Goal: Task Accomplishment & Management: Complete application form

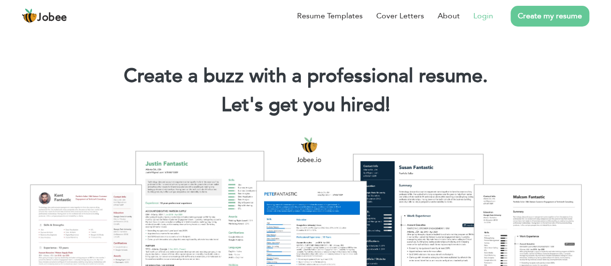
click at [483, 17] on link "Login" at bounding box center [484, 16] width 20 height 12
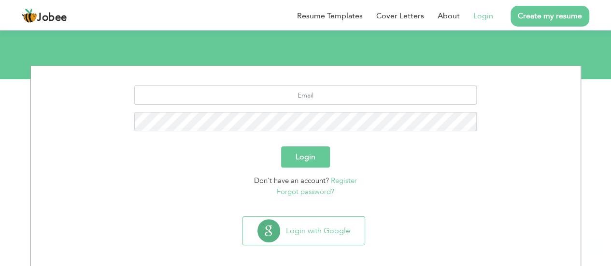
scroll to position [101, 0]
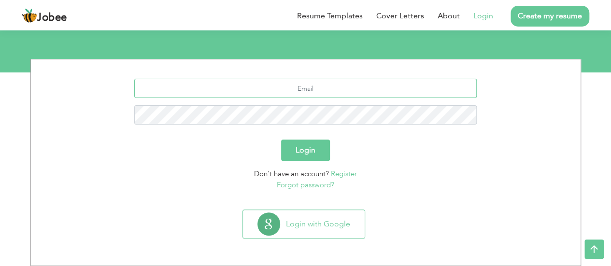
click at [332, 84] on input "text" at bounding box center [305, 88] width 343 height 19
click at [284, 92] on input "text" at bounding box center [305, 88] width 343 height 19
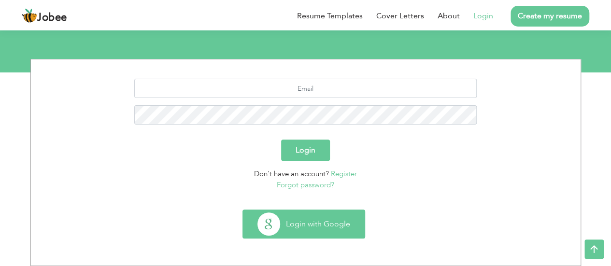
click at [291, 214] on button "Login with Google" at bounding box center [304, 224] width 122 height 28
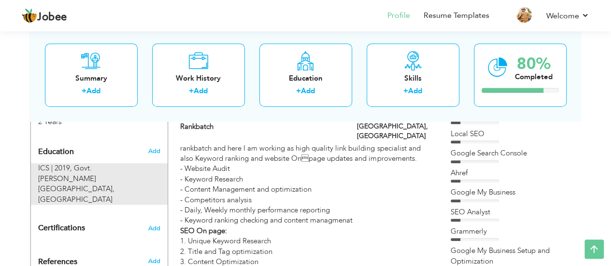
scroll to position [421, 0]
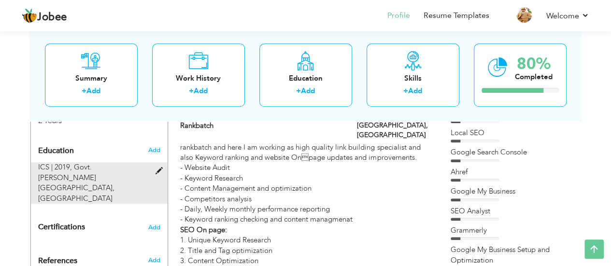
click at [160, 168] on span at bounding box center [161, 171] width 12 height 7
type input "ICS"
type input "2019"
type input "Govt. Dyal Singh College"
radio input "true"
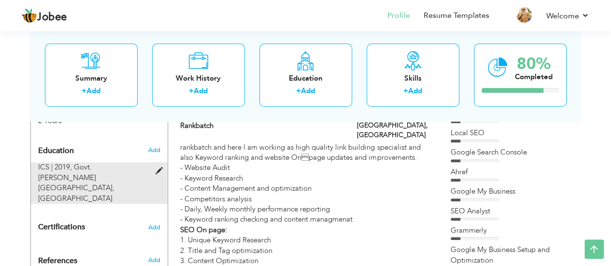
type input "Lahore"
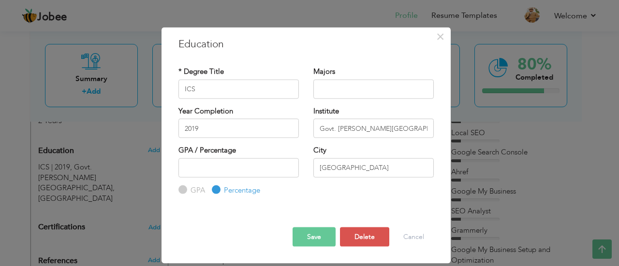
click at [125, 157] on div "× Education * Degree Title ICS Majors Year Completion 2019 GPA" at bounding box center [309, 133] width 619 height 266
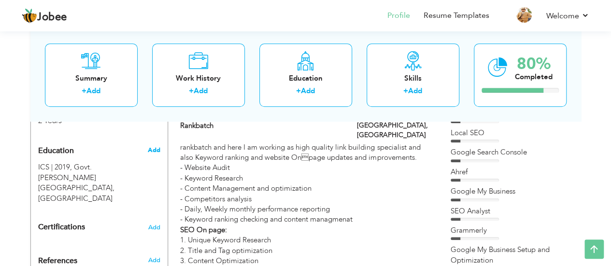
click at [157, 146] on span "Add" at bounding box center [153, 150] width 13 height 9
radio input "true"
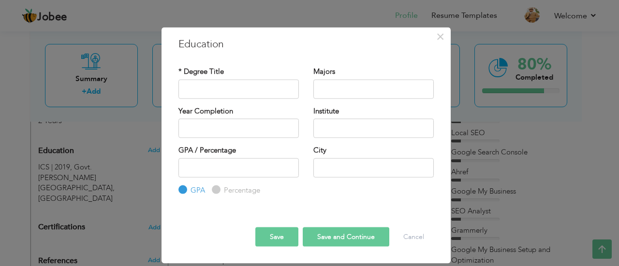
click at [116, 158] on div "× Education * Degree Title Majors Year Completion Institute GPA" at bounding box center [309, 133] width 619 height 266
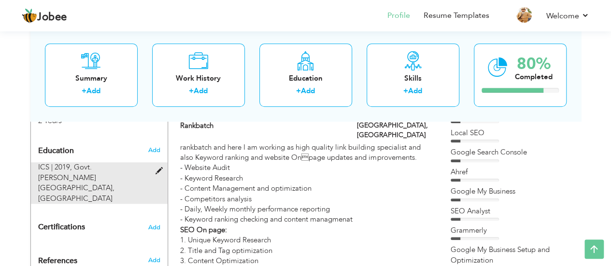
click at [157, 168] on span at bounding box center [161, 171] width 12 height 7
type input "ICS"
type input "2019"
type input "Govt. Dyal Singh College"
radio input "false"
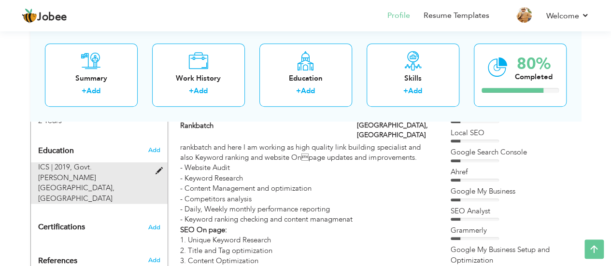
radio input "true"
type input "[GEOGRAPHIC_DATA]"
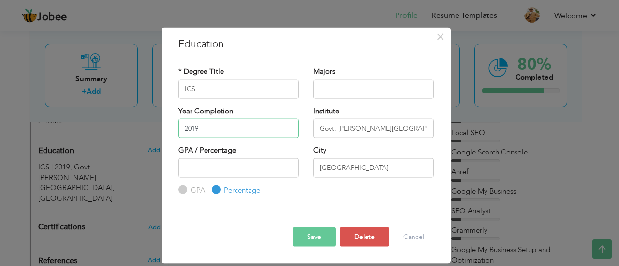
click at [228, 134] on input "2019" at bounding box center [238, 128] width 120 height 19
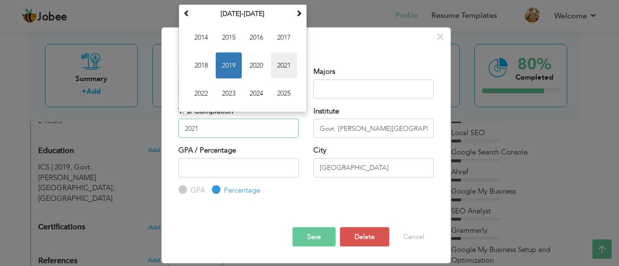
click at [284, 67] on span "2021" at bounding box center [284, 65] width 26 height 26
type input "2021"
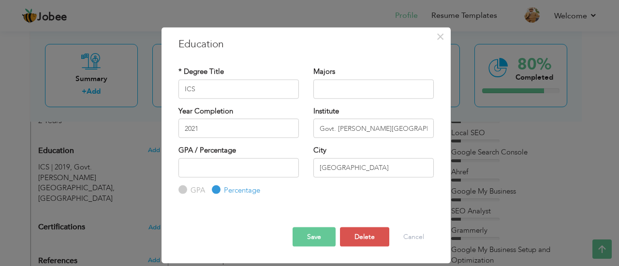
click at [315, 232] on button "Save" at bounding box center [313, 237] width 43 height 19
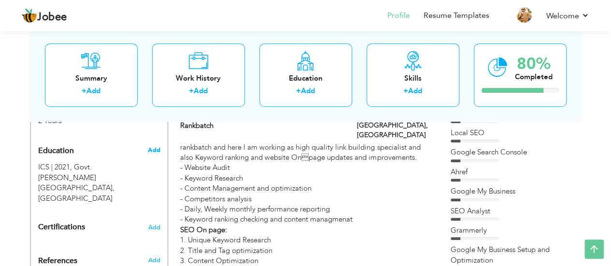
click at [150, 146] on span "Add" at bounding box center [153, 150] width 13 height 9
radio input "true"
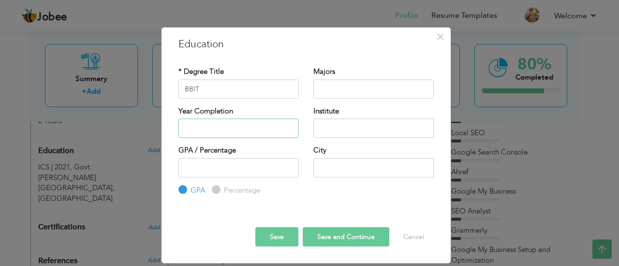
click at [276, 130] on input "text" at bounding box center [238, 128] width 120 height 19
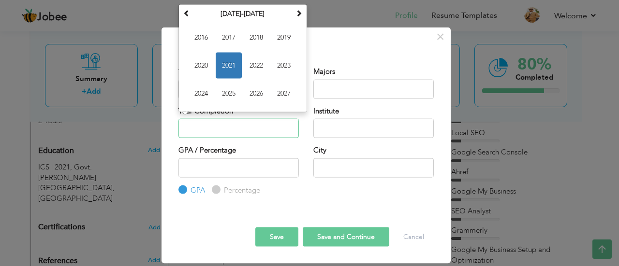
click at [276, 126] on input "text" at bounding box center [238, 128] width 120 height 19
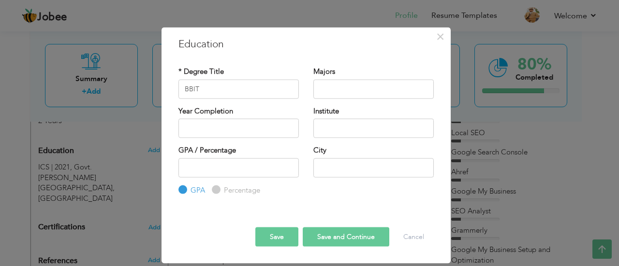
click at [339, 51] on h3 "Education" at bounding box center [305, 44] width 255 height 15
click at [333, 160] on input "text" at bounding box center [373, 167] width 120 height 19
click at [328, 84] on input "text" at bounding box center [373, 88] width 120 height 19
click at [139, 151] on div "× Education * Degree Title BBIT Majors Year Completion Institute" at bounding box center [309, 133] width 619 height 266
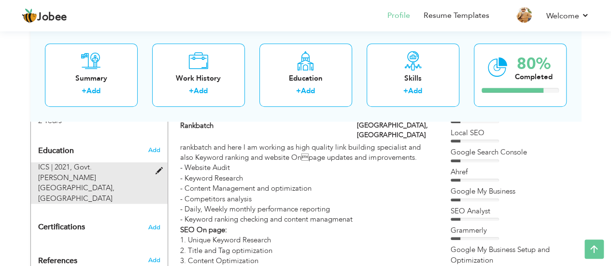
click at [158, 168] on span at bounding box center [161, 171] width 12 height 7
type input "ICS"
type input "2021"
type input "Govt. Dyal Singh College"
radio input "false"
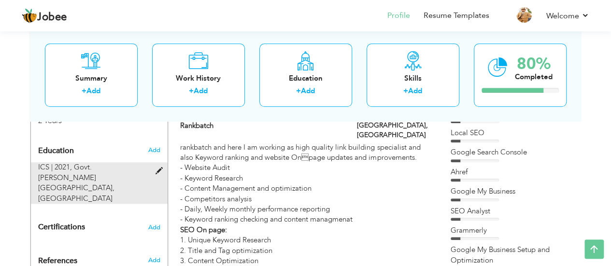
radio input "true"
type input "[GEOGRAPHIC_DATA]"
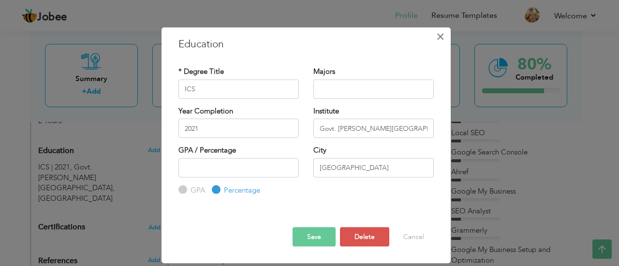
click at [439, 37] on span "×" at bounding box center [440, 36] width 8 height 17
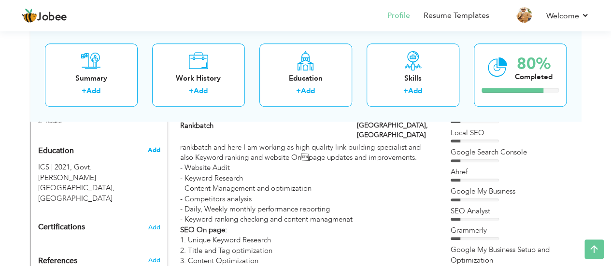
click at [150, 146] on span "Add" at bounding box center [153, 150] width 13 height 9
radio input "true"
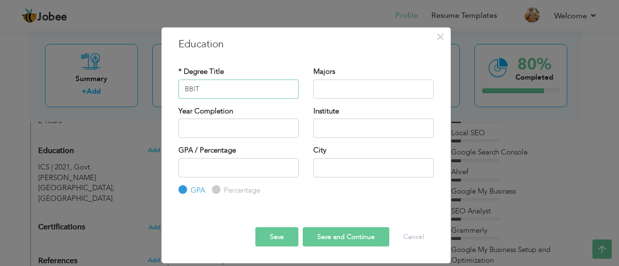
type input "BBIT"
click at [337, 160] on input "text" at bounding box center [373, 167] width 120 height 19
type input "[GEOGRAPHIC_DATA]"
click at [337, 126] on input "text" at bounding box center [373, 128] width 120 height 19
paste input "Virtual University of Pakistan"
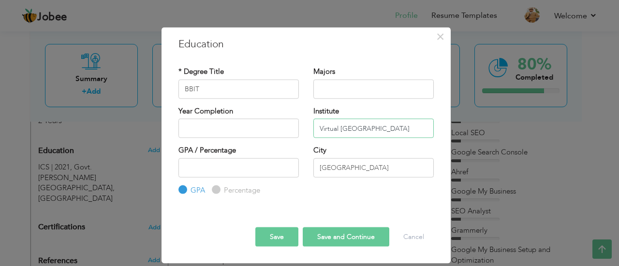
type input "Virtual University of Pakistan"
click at [215, 190] on input "Percentage" at bounding box center [215, 190] width 6 height 6
radio input "true"
click at [180, 188] on input "GPA" at bounding box center [181, 190] width 6 height 6
radio input "true"
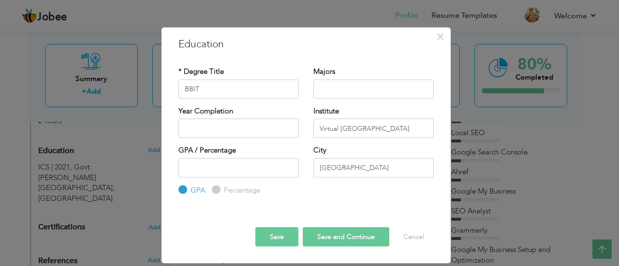
click at [349, 234] on button "Save and Continue" at bounding box center [346, 237] width 87 height 19
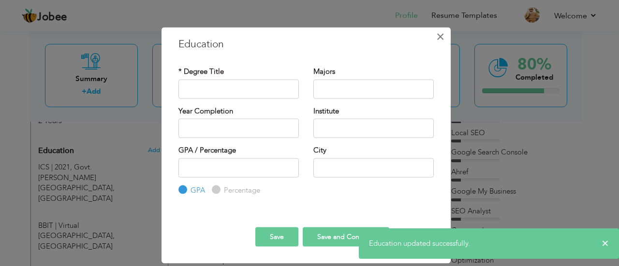
click at [441, 38] on span "×" at bounding box center [440, 36] width 8 height 17
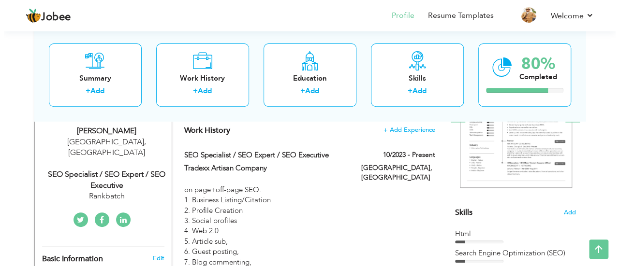
scroll to position [180, 0]
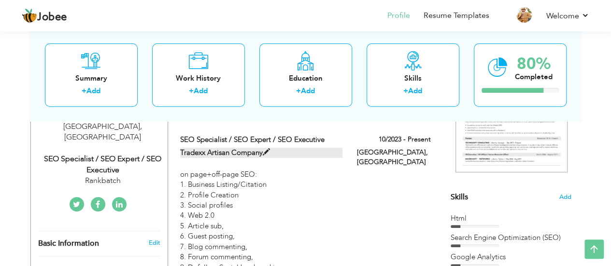
click at [265, 150] on span at bounding box center [266, 152] width 7 height 7
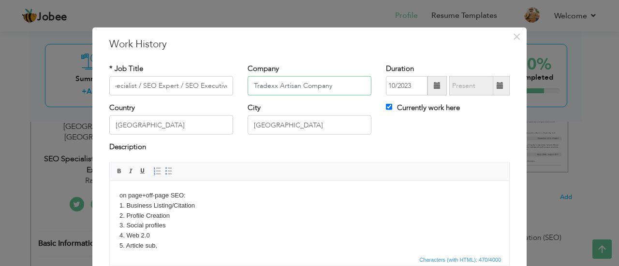
scroll to position [0, 0]
click at [275, 87] on input "Tradexx Artisan Company" at bounding box center [309, 85] width 124 height 19
click at [372, 125] on div "City Lahore" at bounding box center [309, 122] width 138 height 39
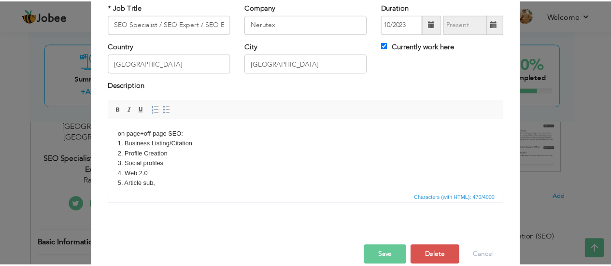
scroll to position [76, 0]
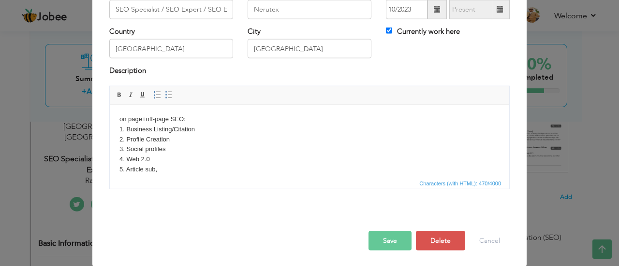
click at [399, 238] on button "Save" at bounding box center [389, 240] width 43 height 19
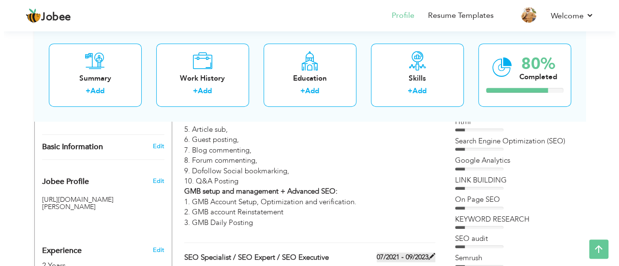
scroll to position [325, 0]
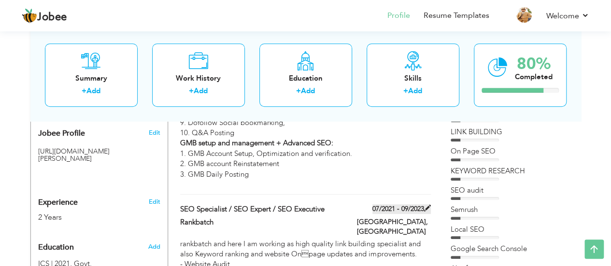
click at [410, 204] on label "07/2021 - 09/2023" at bounding box center [402, 209] width 58 height 10
type input "Rankbatch"
type input "07/2021"
type input "09/2023"
type input "[GEOGRAPHIC_DATA]"
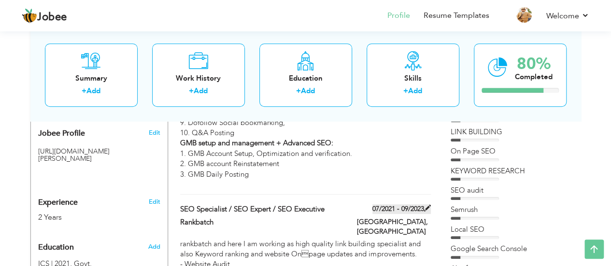
checkbox input "false"
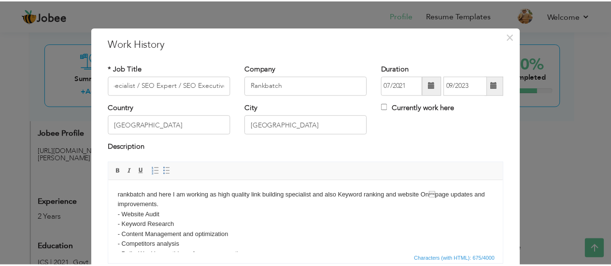
scroll to position [0, 0]
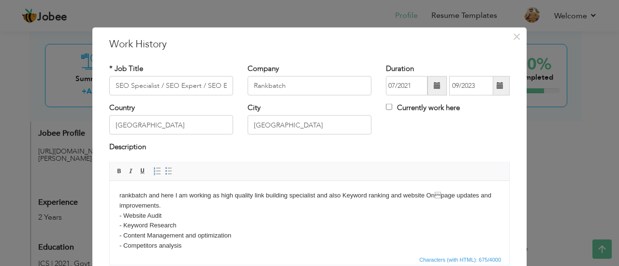
click at [434, 85] on span at bounding box center [437, 85] width 7 height 7
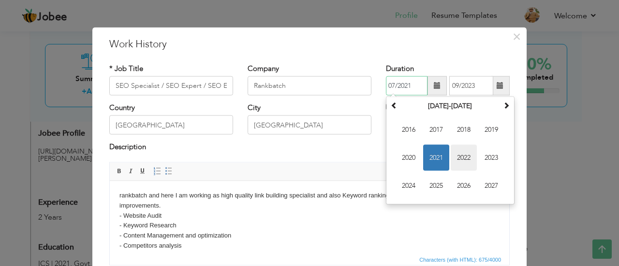
click at [463, 160] on span "2022" at bounding box center [463, 158] width 26 height 26
click at [461, 157] on span "Jul" at bounding box center [463, 158] width 26 height 26
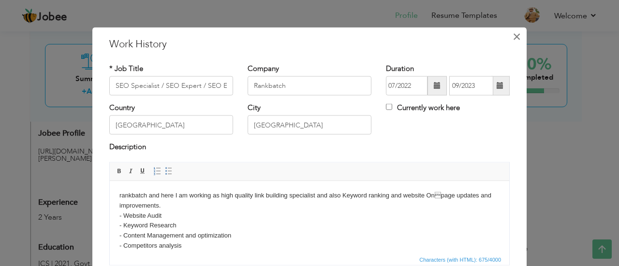
click at [512, 35] on span "×" at bounding box center [516, 36] width 8 height 17
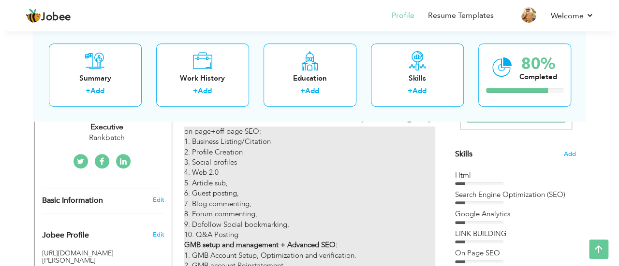
scroll to position [325, 0]
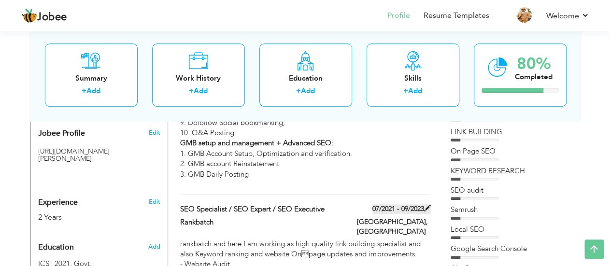
click at [399, 204] on label "07/2021 - 09/2023" at bounding box center [402, 209] width 58 height 10
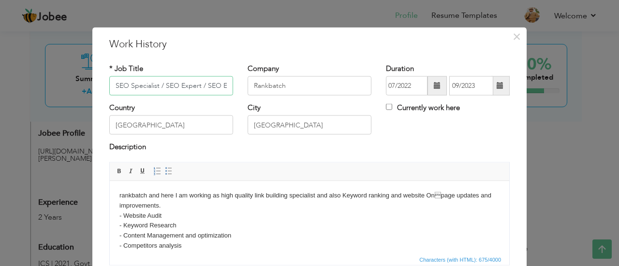
scroll to position [0, 23]
click at [435, 86] on span at bounding box center [437, 85] width 7 height 7
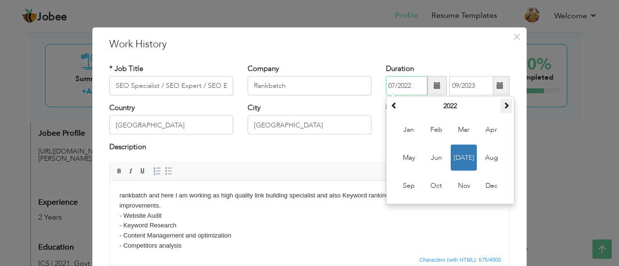
click at [503, 105] on span at bounding box center [506, 105] width 7 height 7
click at [462, 154] on span "Jul" at bounding box center [463, 158] width 26 height 26
type input "07/2023"
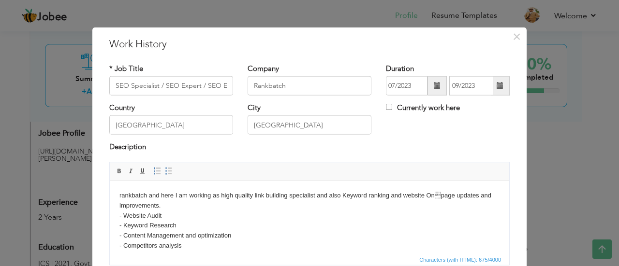
click at [492, 88] on span at bounding box center [500, 85] width 19 height 19
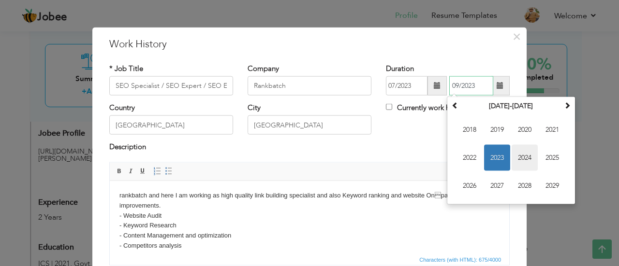
click at [523, 154] on span "2024" at bounding box center [524, 158] width 26 height 26
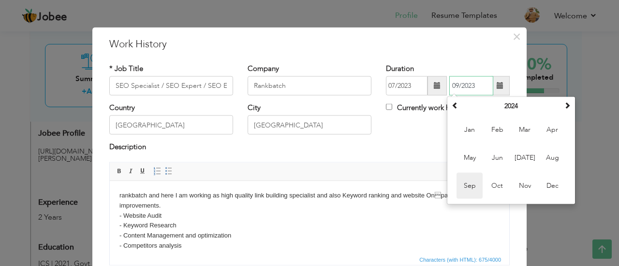
drag, startPoint x: 470, startPoint y: 187, endPoint x: 363, endPoint y: 6, distance: 210.5
click at [470, 187] on span "Sep" at bounding box center [469, 186] width 26 height 26
type input "09/2024"
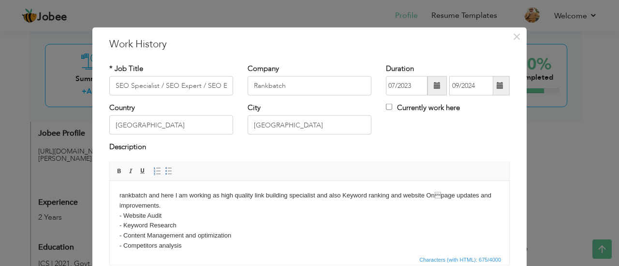
click at [498, 111] on div "Currently work here" at bounding box center [448, 109] width 124 height 13
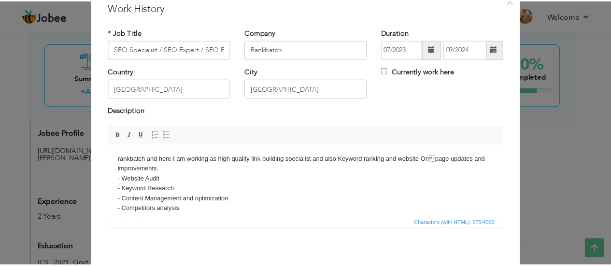
scroll to position [76, 0]
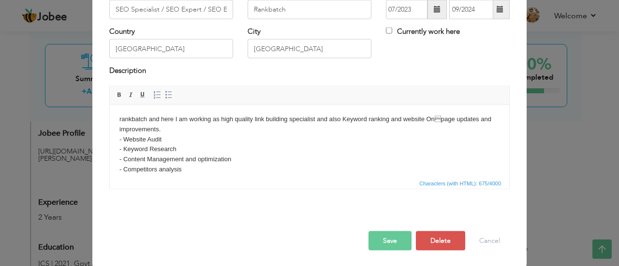
click at [379, 232] on button "Save" at bounding box center [389, 240] width 43 height 19
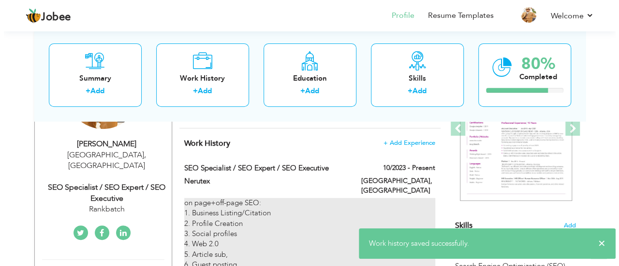
scroll to position [131, 0]
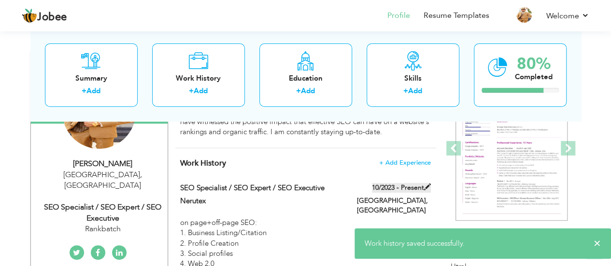
click at [399, 186] on label "10/2023 - Present" at bounding box center [401, 188] width 59 height 10
type input "Nerutex"
type input "10/2023"
type input "[GEOGRAPHIC_DATA]"
checkbox input "true"
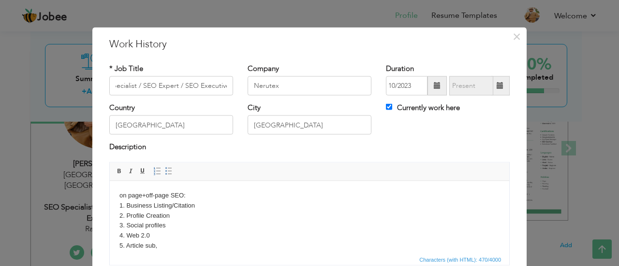
scroll to position [0, 0]
click at [437, 84] on span at bounding box center [436, 85] width 19 height 19
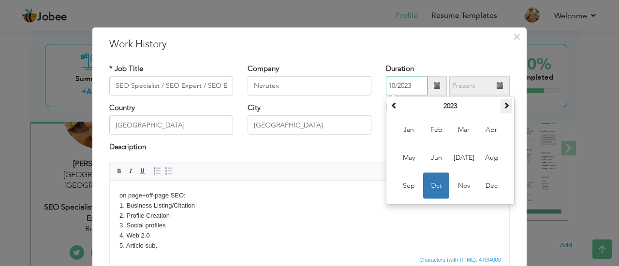
click at [503, 106] on span at bounding box center [506, 105] width 7 height 7
click at [433, 186] on span "Oct" at bounding box center [436, 186] width 26 height 26
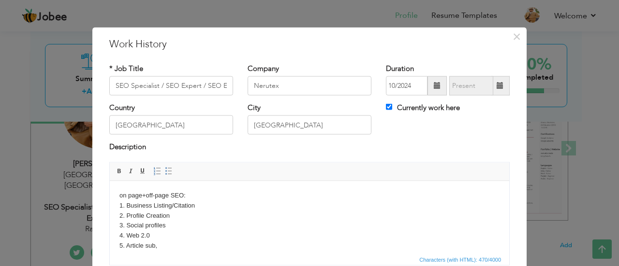
click at [434, 87] on span at bounding box center [437, 85] width 7 height 7
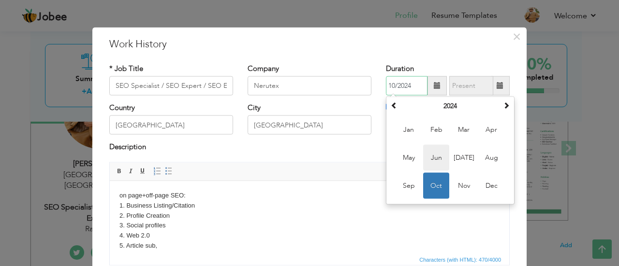
click at [435, 155] on span "Jun" at bounding box center [436, 158] width 26 height 26
type input "06/2024"
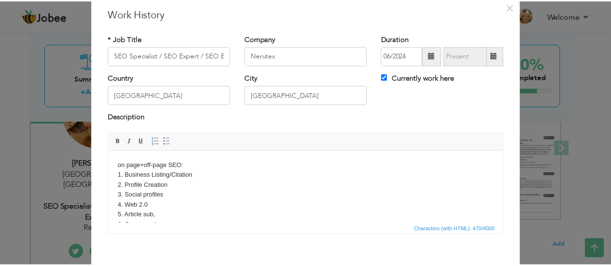
scroll to position [76, 0]
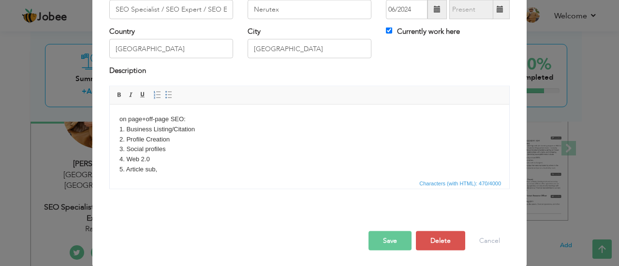
click at [387, 239] on button "Save" at bounding box center [389, 240] width 43 height 19
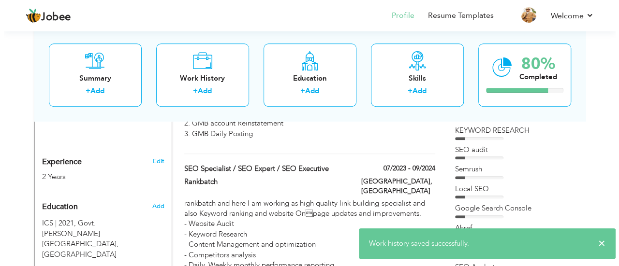
scroll to position [387, 0]
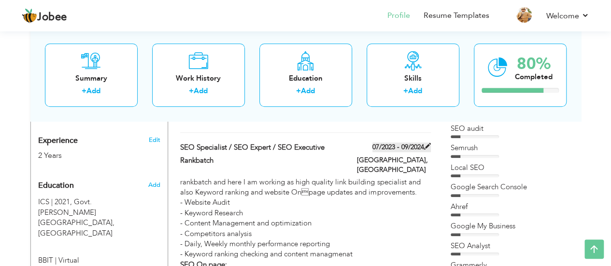
click at [419, 143] on label "07/2023 - 09/2024" at bounding box center [402, 148] width 58 height 10
type input "Rankbatch"
type input "07/2023"
type input "09/2024"
type input "[GEOGRAPHIC_DATA]"
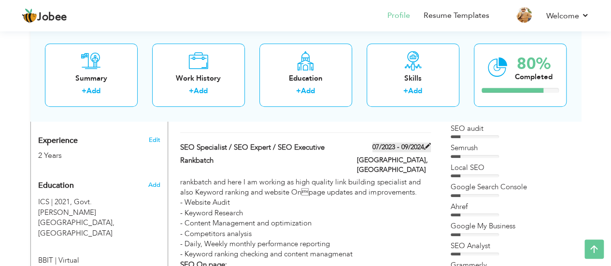
checkbox input "false"
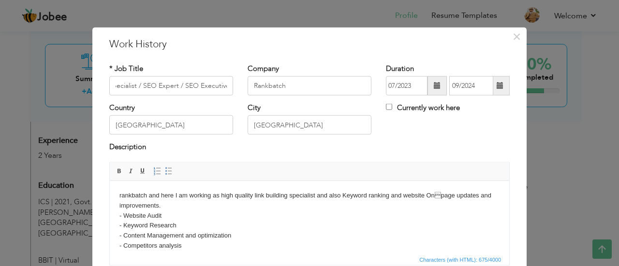
scroll to position [0, 0]
click at [496, 86] on span at bounding box center [499, 85] width 7 height 7
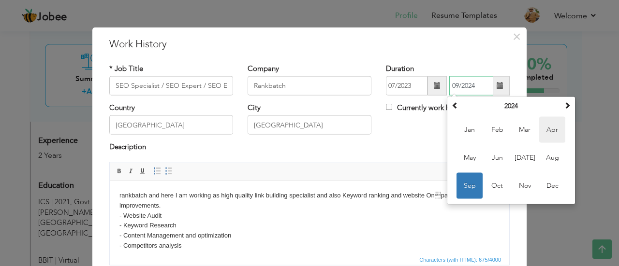
click at [545, 126] on span "Apr" at bounding box center [552, 130] width 26 height 26
type input "04/2024"
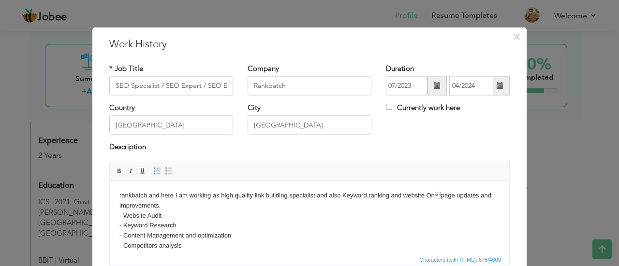
click at [434, 88] on span at bounding box center [437, 85] width 7 height 7
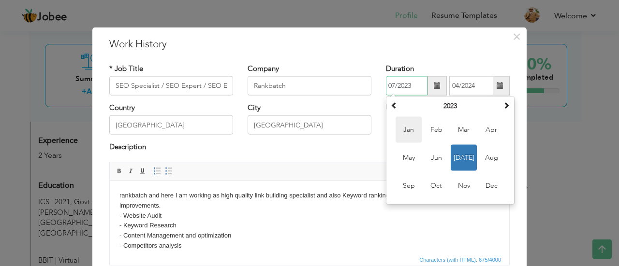
click at [416, 131] on span "Jan" at bounding box center [408, 130] width 26 height 26
type input "01/2023"
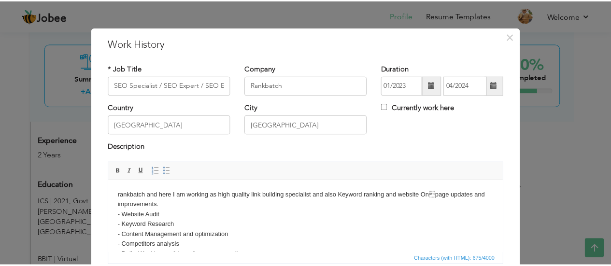
scroll to position [76, 0]
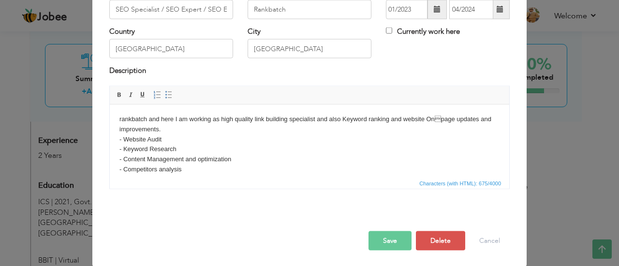
click at [391, 237] on button "Save" at bounding box center [389, 240] width 43 height 19
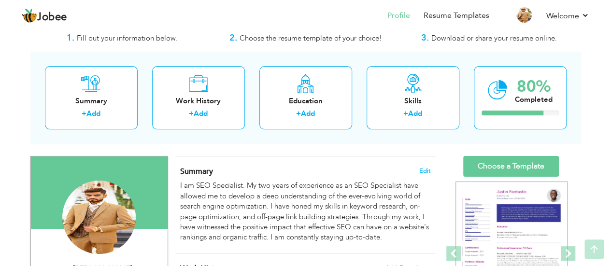
scroll to position [0, 0]
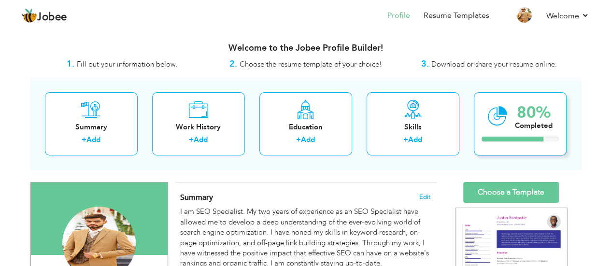
click at [515, 133] on div "80% Completed" at bounding box center [520, 123] width 93 height 63
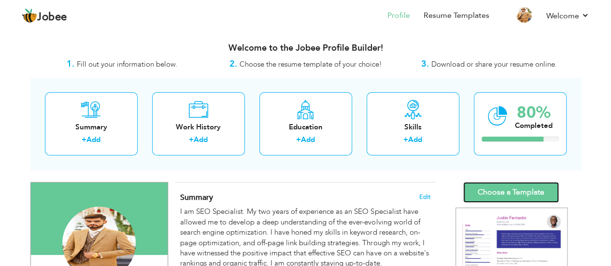
click at [514, 190] on link "Choose a Template" at bounding box center [512, 192] width 96 height 21
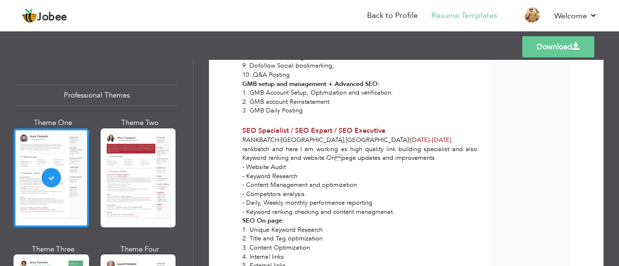
scroll to position [407, 0]
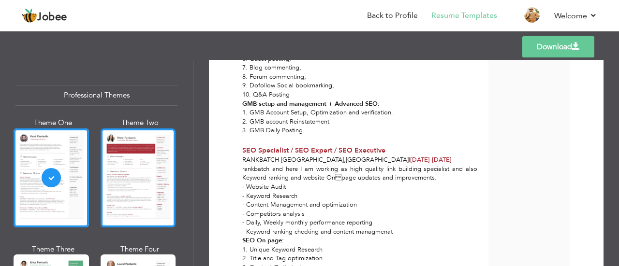
click at [134, 167] on div at bounding box center [138, 178] width 75 height 99
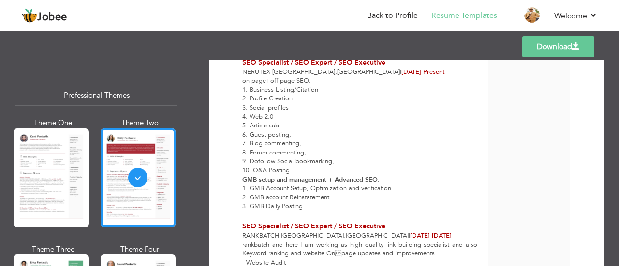
scroll to position [317, 0]
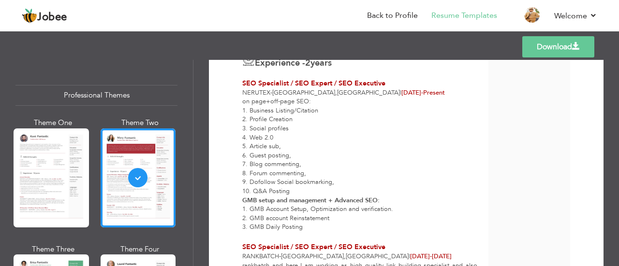
click at [531, 50] on link "Download" at bounding box center [558, 46] width 72 height 21
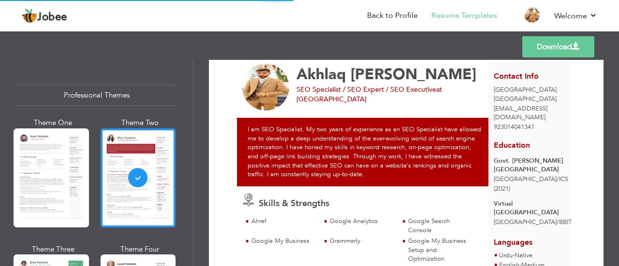
scroll to position [0, 0]
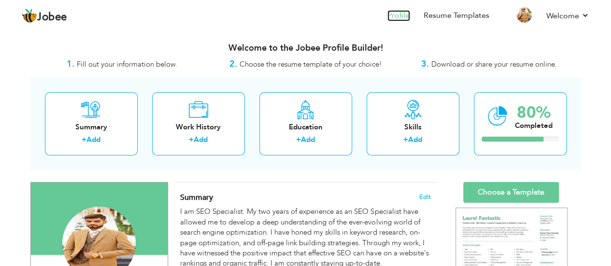
click at [405, 17] on link "Profile" at bounding box center [399, 15] width 23 height 11
